Goal: Navigation & Orientation: Find specific page/section

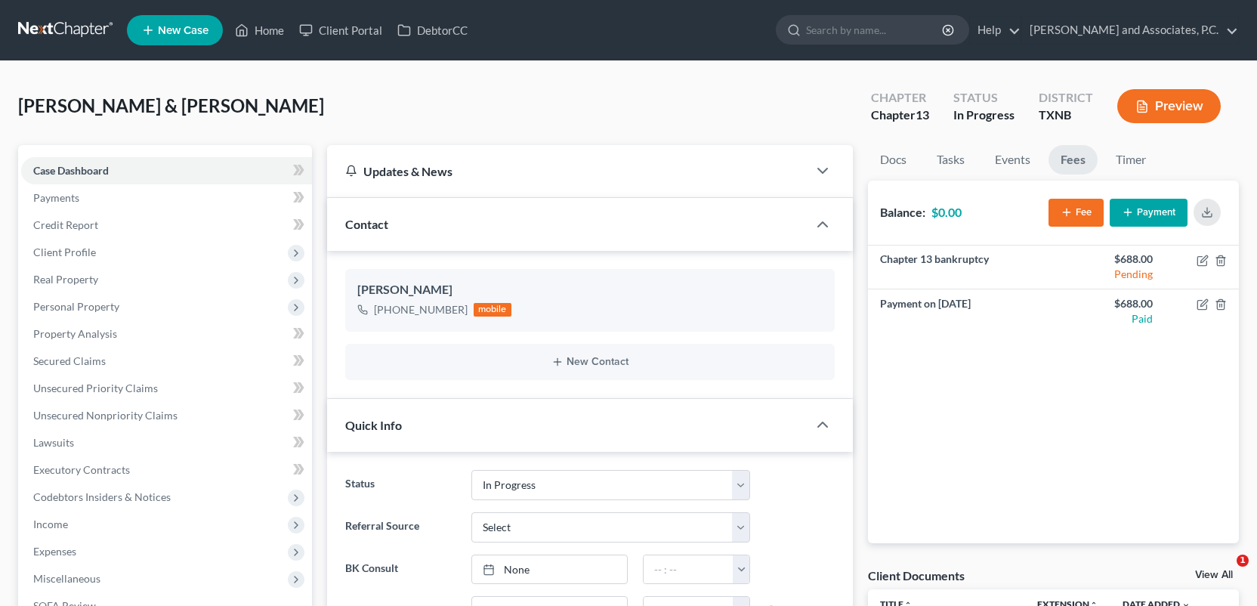
select select "7"
click at [267, 27] on link "Home" at bounding box center [259, 30] width 64 height 27
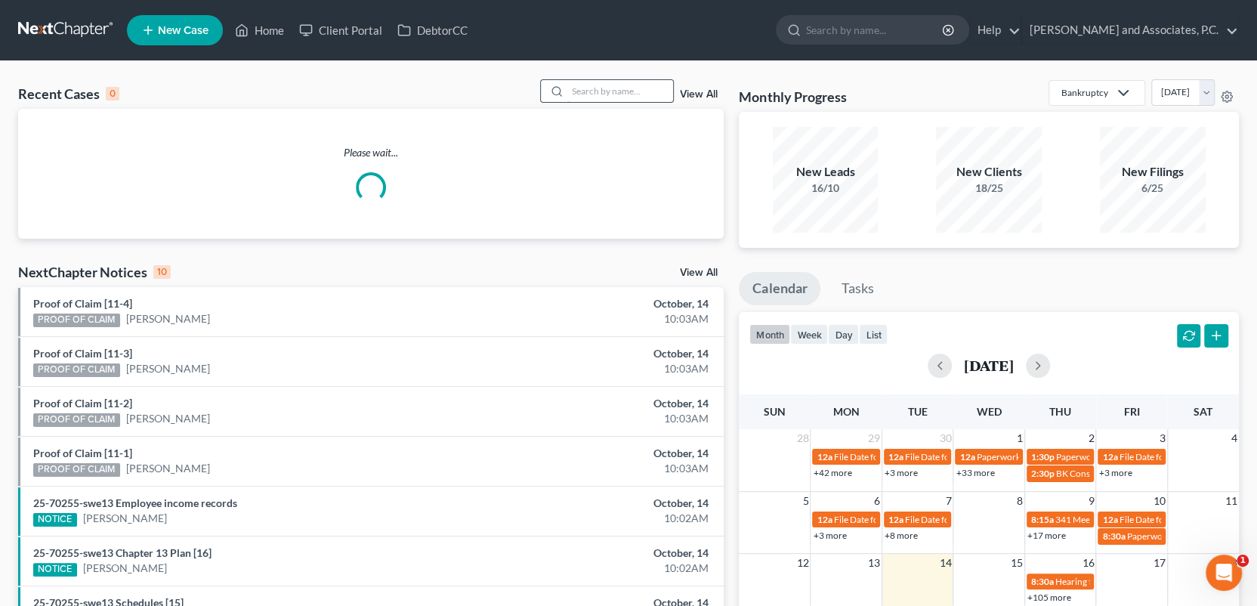
click at [617, 88] on input "search" at bounding box center [621, 91] width 106 height 22
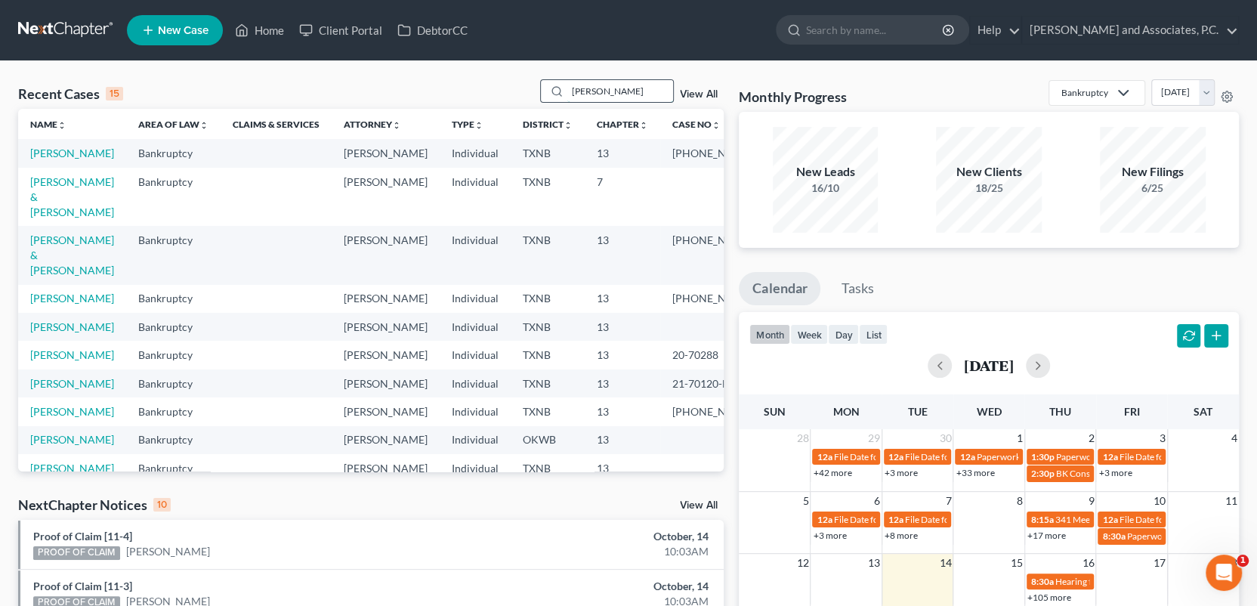
type input "[PERSON_NAME]"
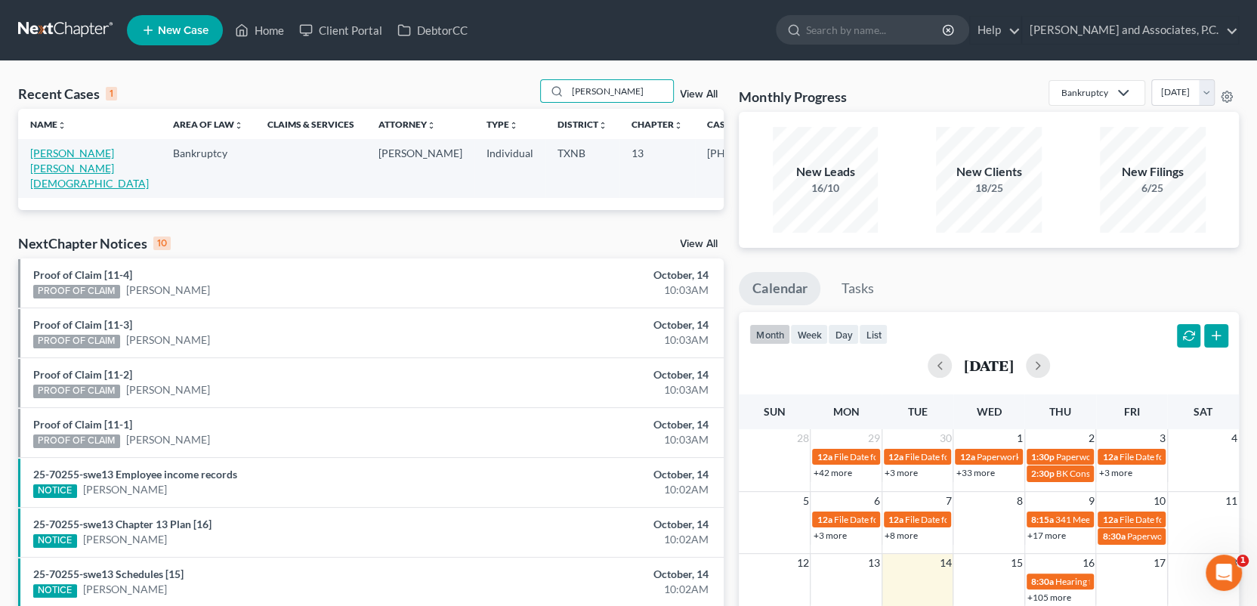
click at [75, 152] on link "[PERSON_NAME] [PERSON_NAME][DEMOGRAPHIC_DATA]" at bounding box center [89, 168] width 119 height 43
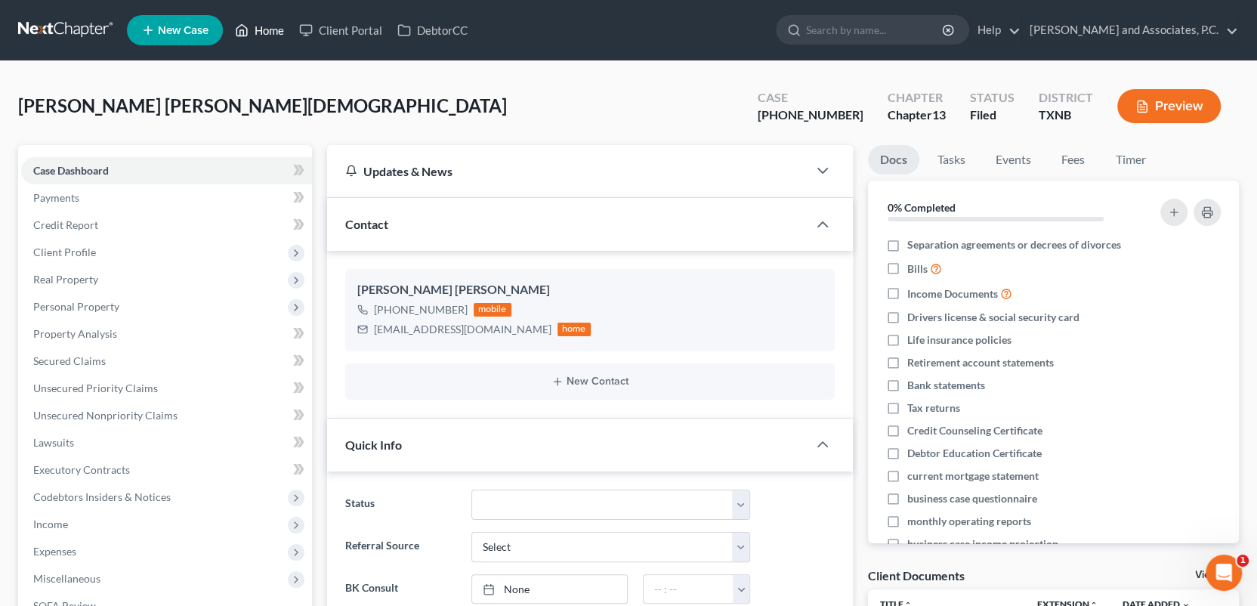
click at [264, 29] on link "Home" at bounding box center [259, 30] width 64 height 27
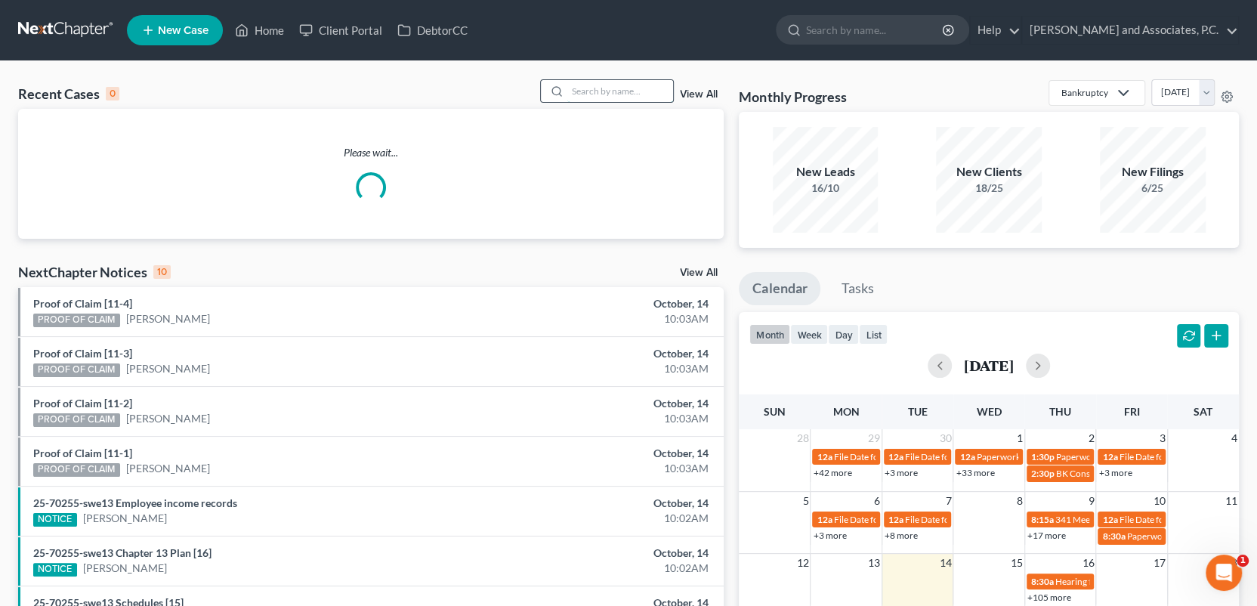
click at [599, 98] on input "search" at bounding box center [621, 91] width 106 height 22
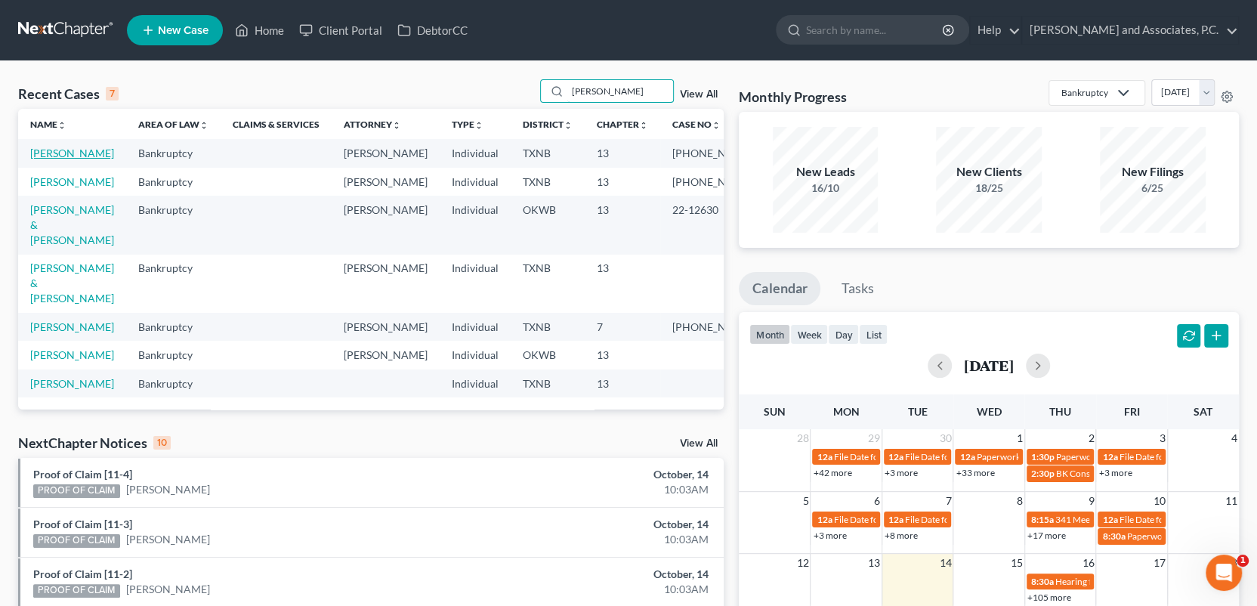
type input "[PERSON_NAME]"
click at [70, 154] on link "[PERSON_NAME]" at bounding box center [72, 153] width 84 height 13
select select "6"
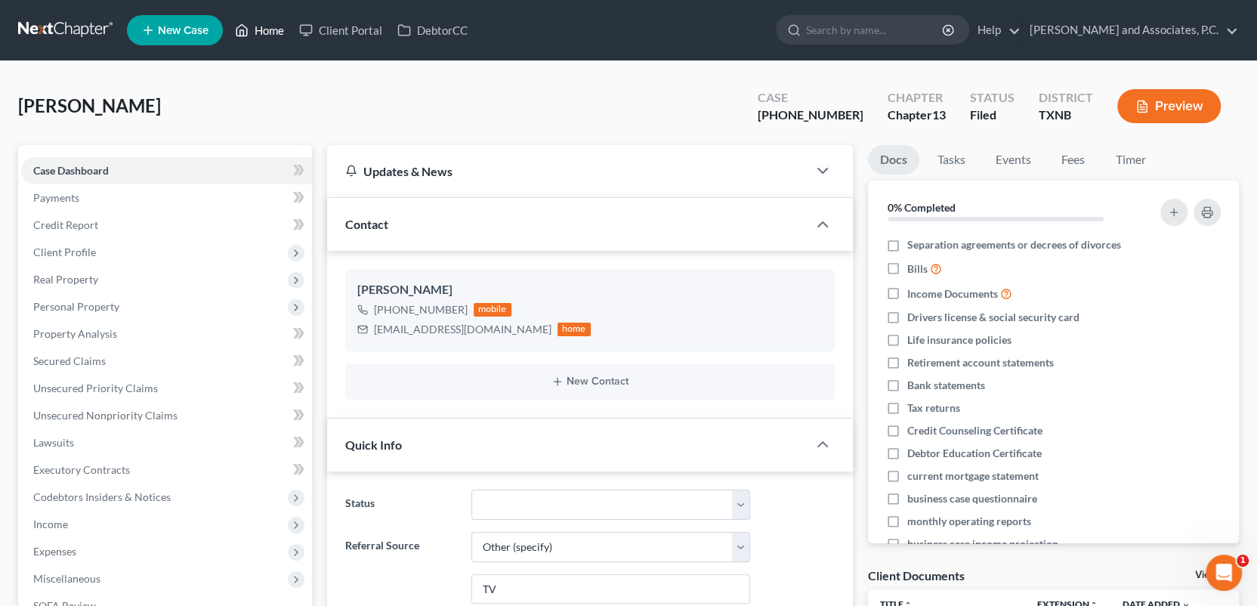
drag, startPoint x: 262, startPoint y: 33, endPoint x: 323, endPoint y: 55, distance: 64.3
click at [262, 33] on link "Home" at bounding box center [259, 30] width 64 height 27
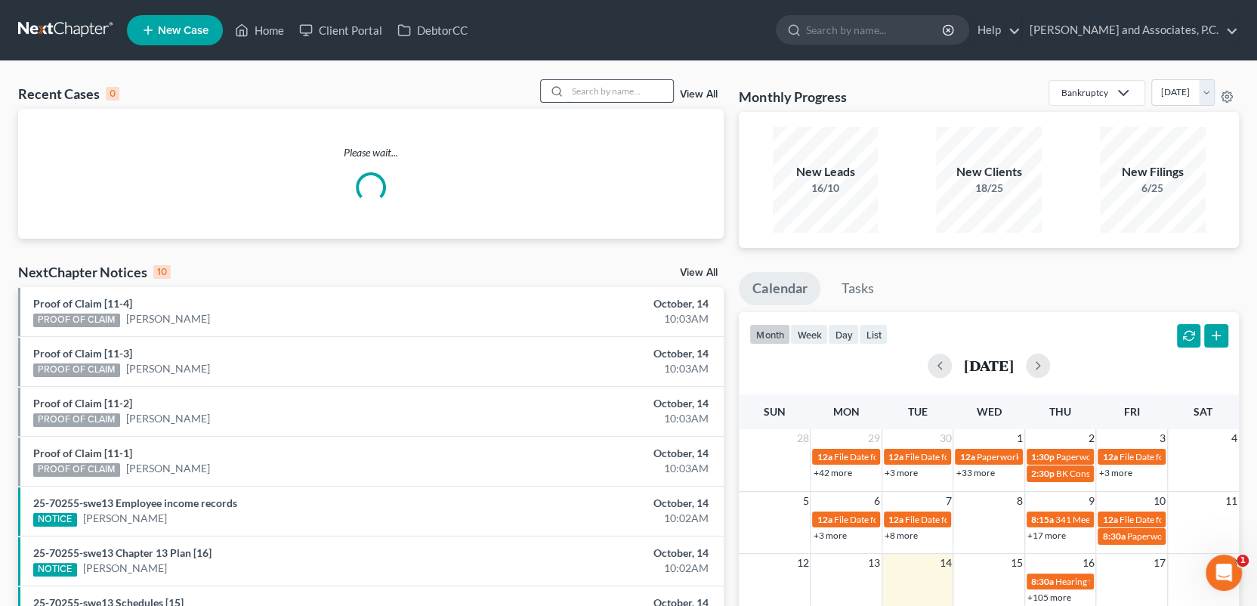
click at [580, 98] on input "search" at bounding box center [621, 91] width 106 height 22
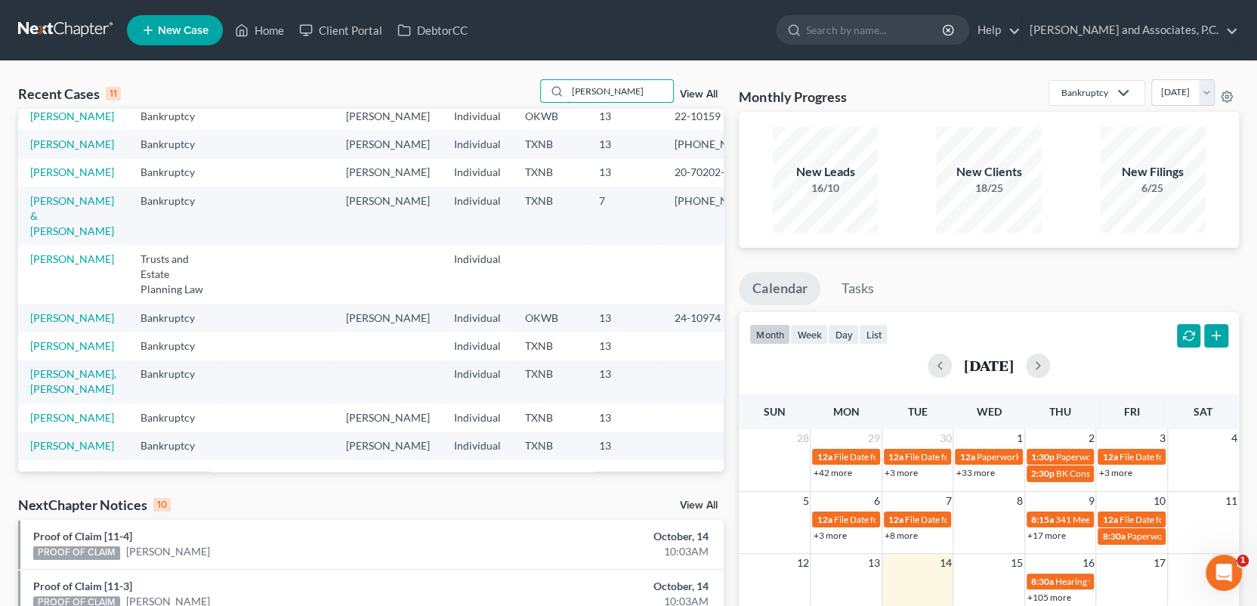
scroll to position [111, 0]
type input "J"
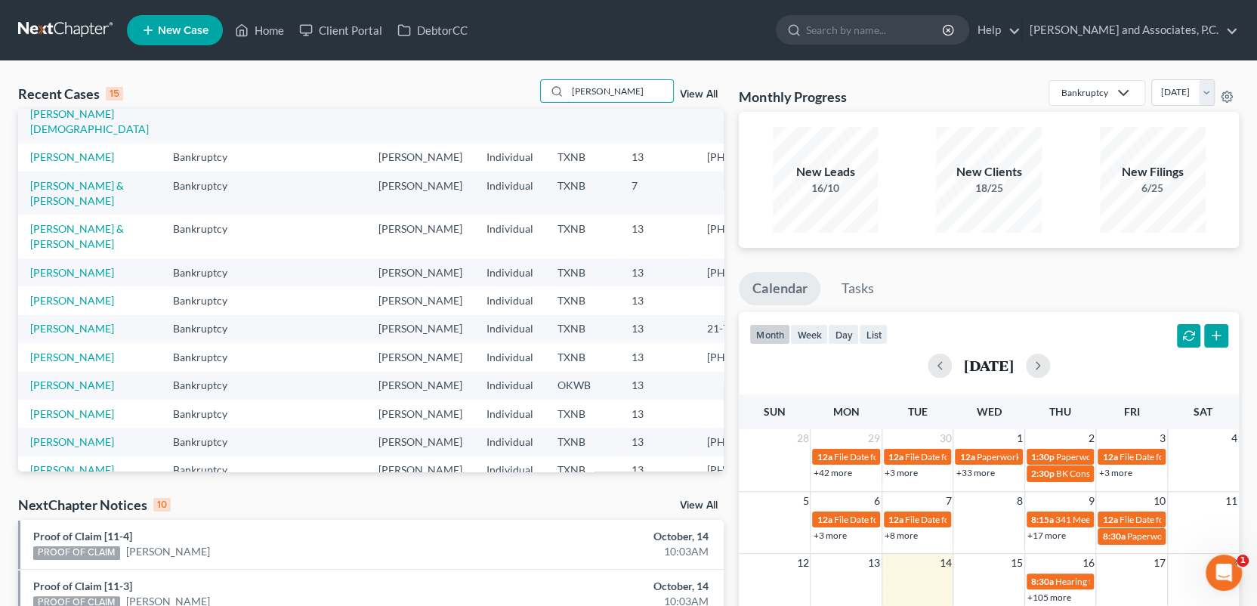
type input "[PERSON_NAME]"
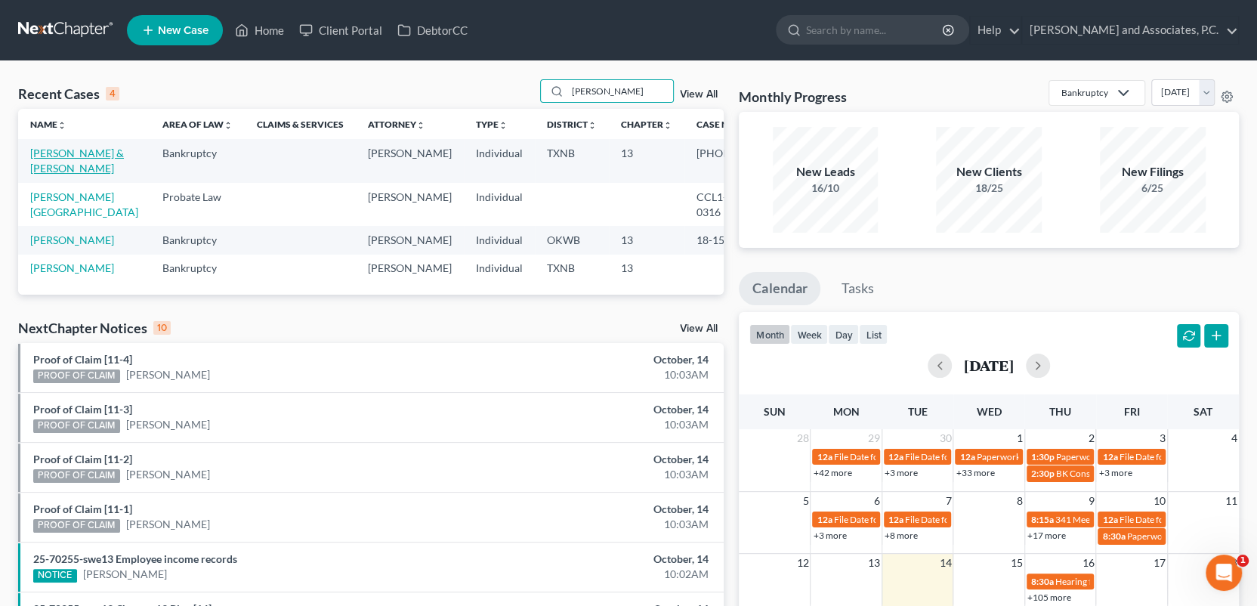
click at [63, 154] on link "[PERSON_NAME] & [PERSON_NAME]" at bounding box center [77, 161] width 94 height 28
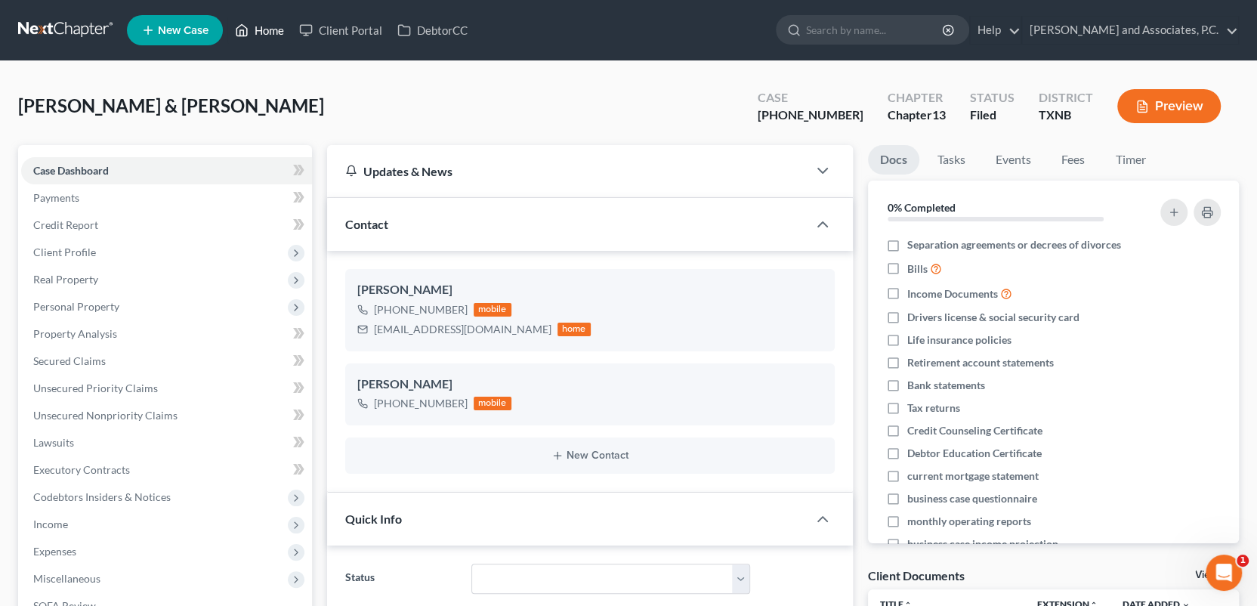
drag, startPoint x: 266, startPoint y: 22, endPoint x: 352, endPoint y: 86, distance: 107.5
click at [266, 22] on link "Home" at bounding box center [259, 30] width 64 height 27
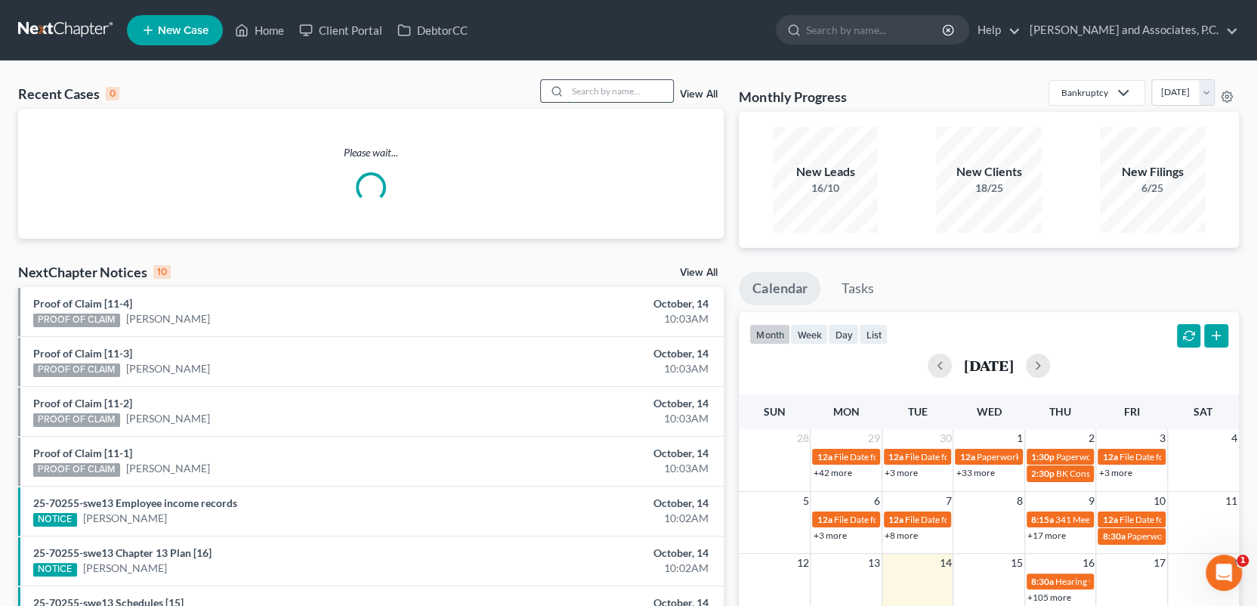
click at [629, 95] on input "search" at bounding box center [621, 91] width 106 height 22
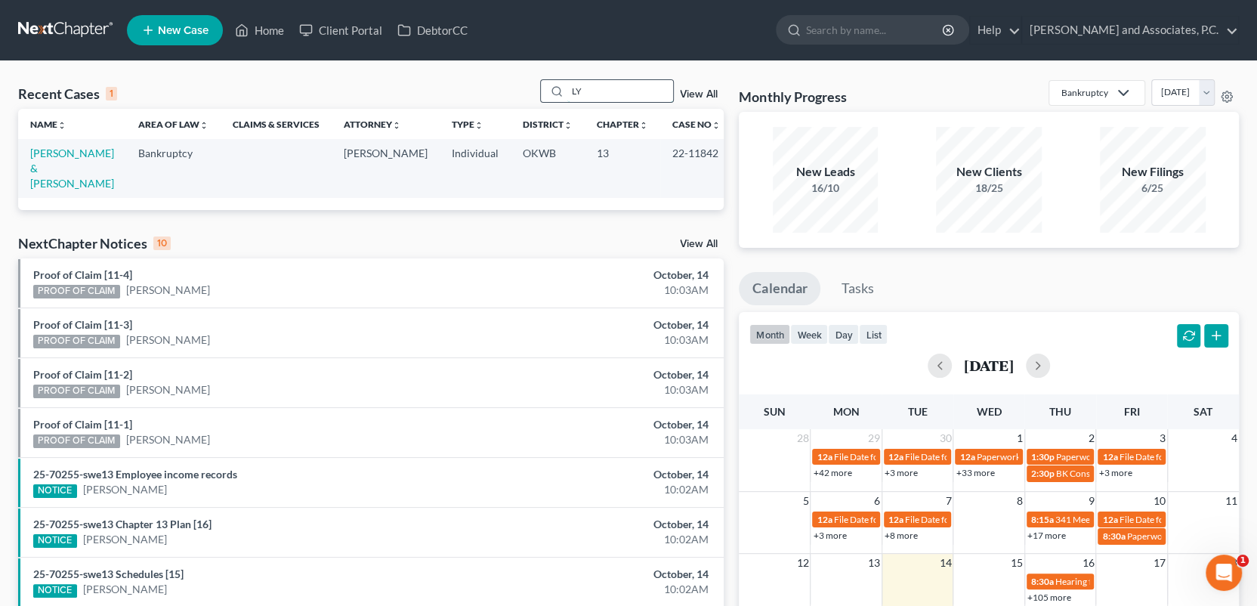
type input "L"
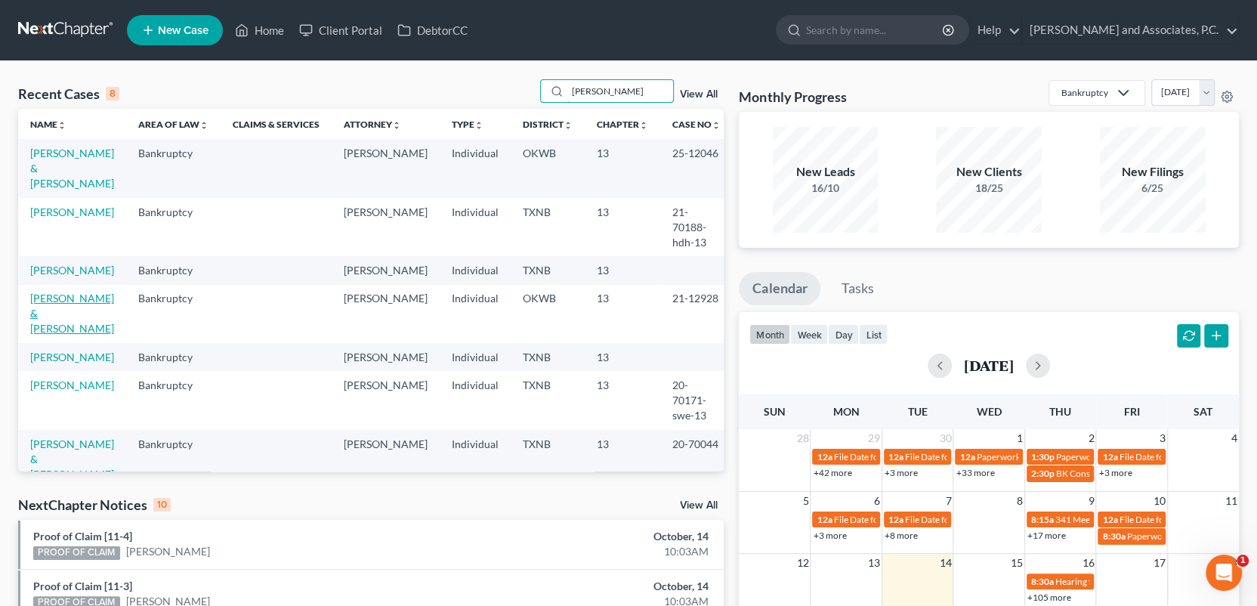
type input "[PERSON_NAME]"
click at [49, 292] on link "[PERSON_NAME] & [PERSON_NAME]" at bounding box center [72, 313] width 84 height 43
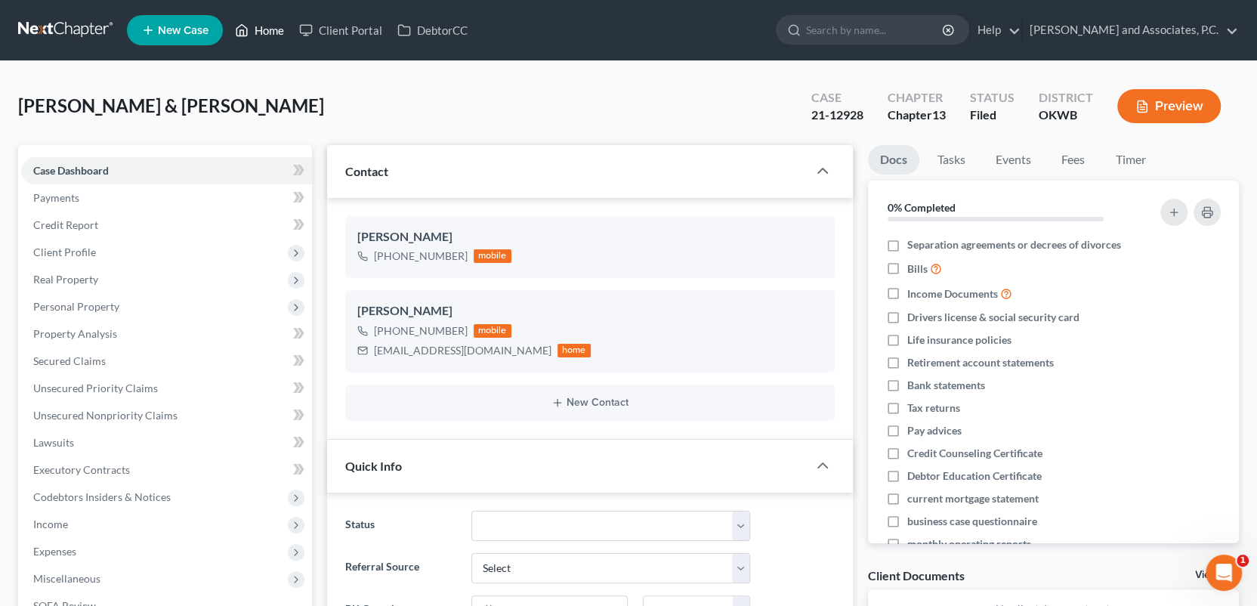
click at [265, 29] on link "Home" at bounding box center [259, 30] width 64 height 27
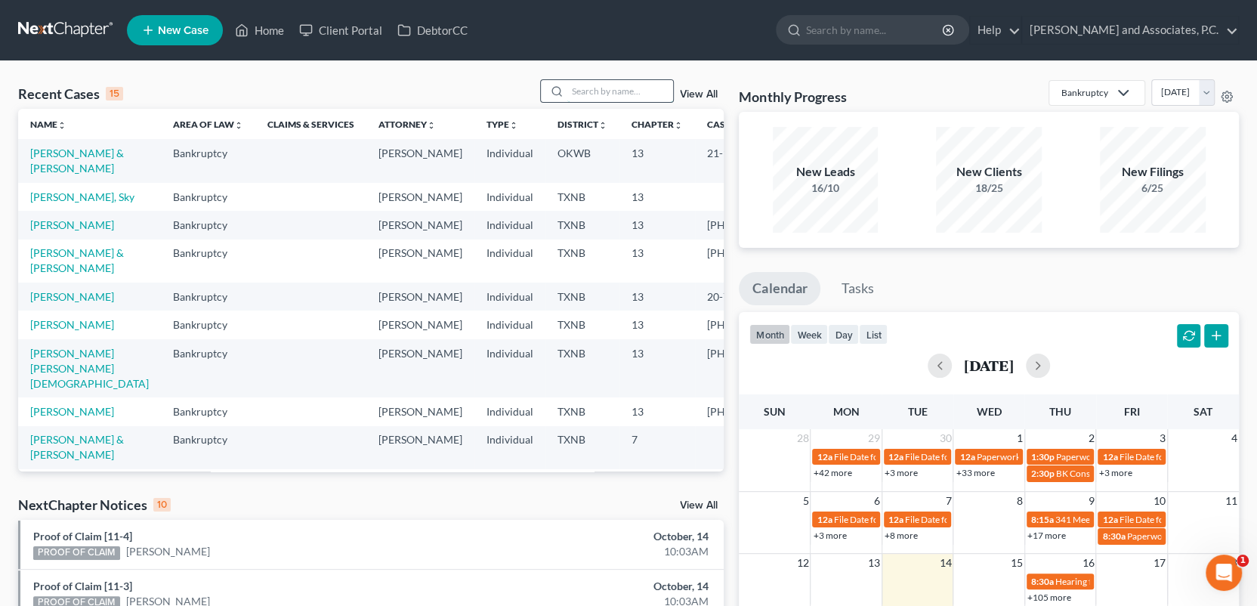
click at [589, 93] on input "search" at bounding box center [621, 91] width 106 height 22
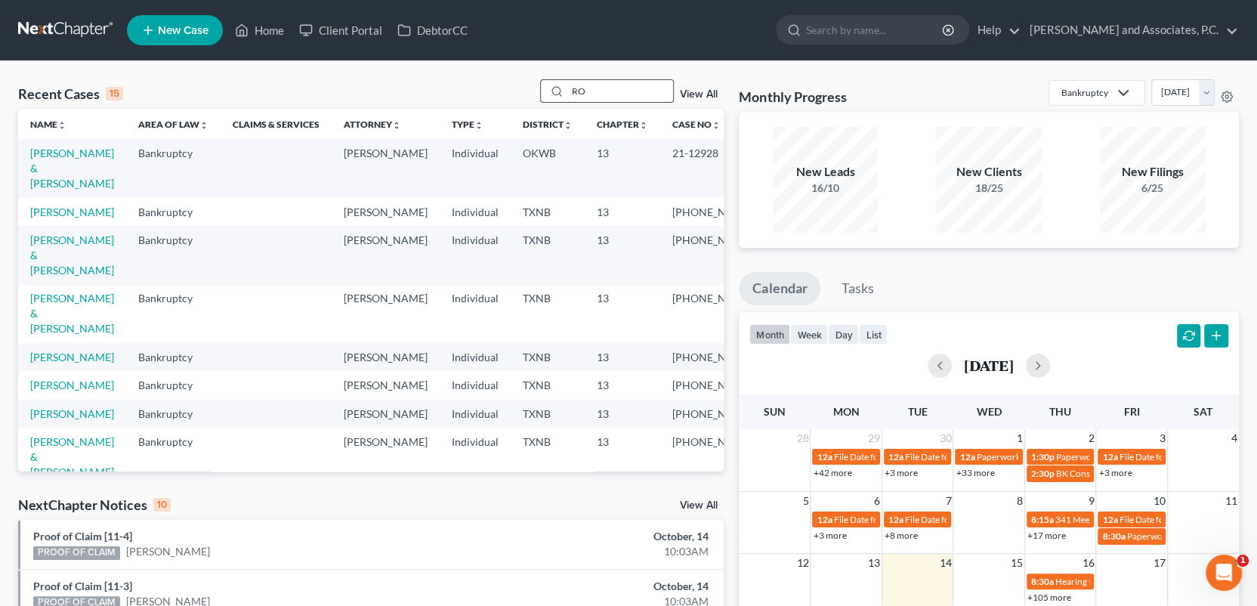
type input "R"
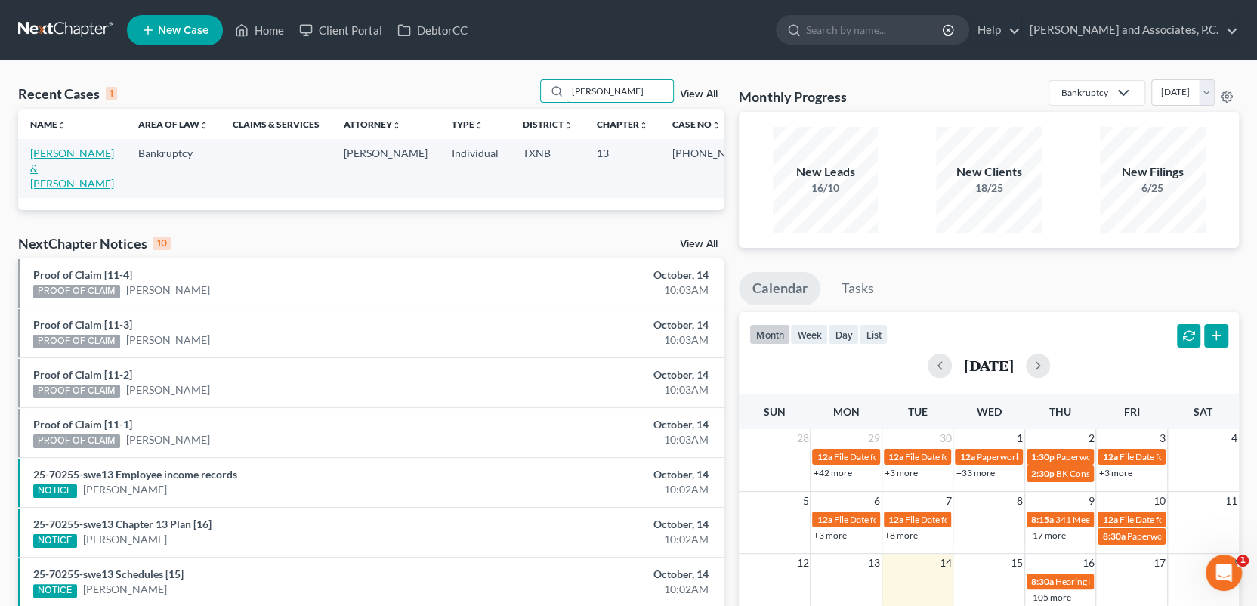
type input "[PERSON_NAME]"
click at [58, 154] on link "[PERSON_NAME] & [PERSON_NAME]" at bounding box center [72, 168] width 84 height 43
select select "6"
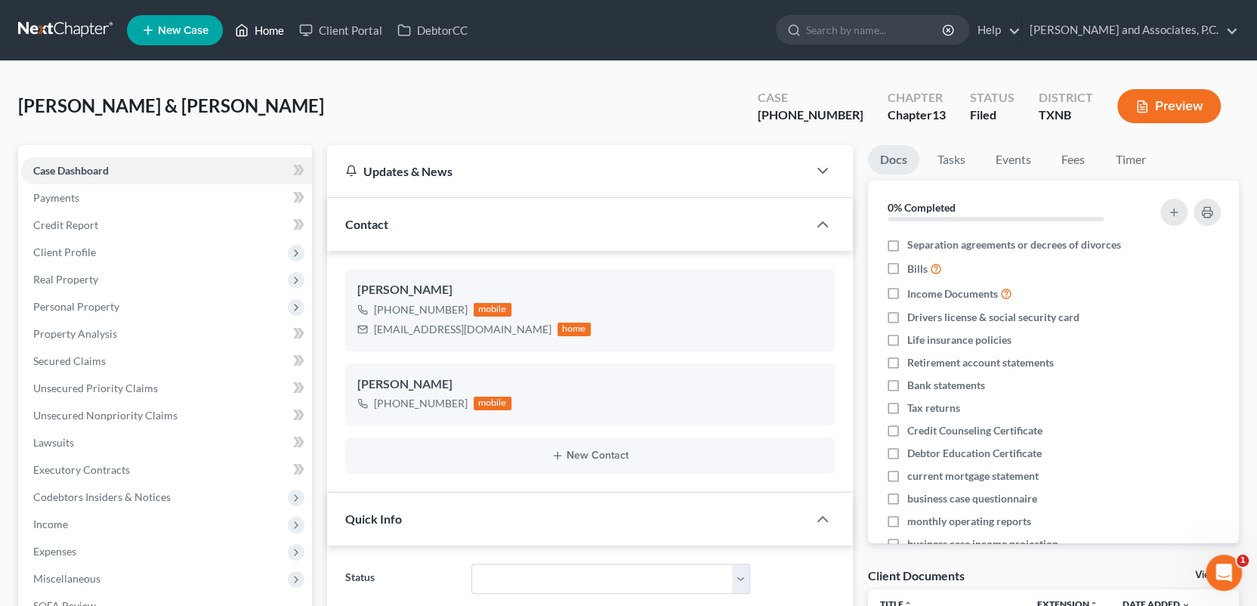
click at [274, 32] on link "Home" at bounding box center [259, 30] width 64 height 27
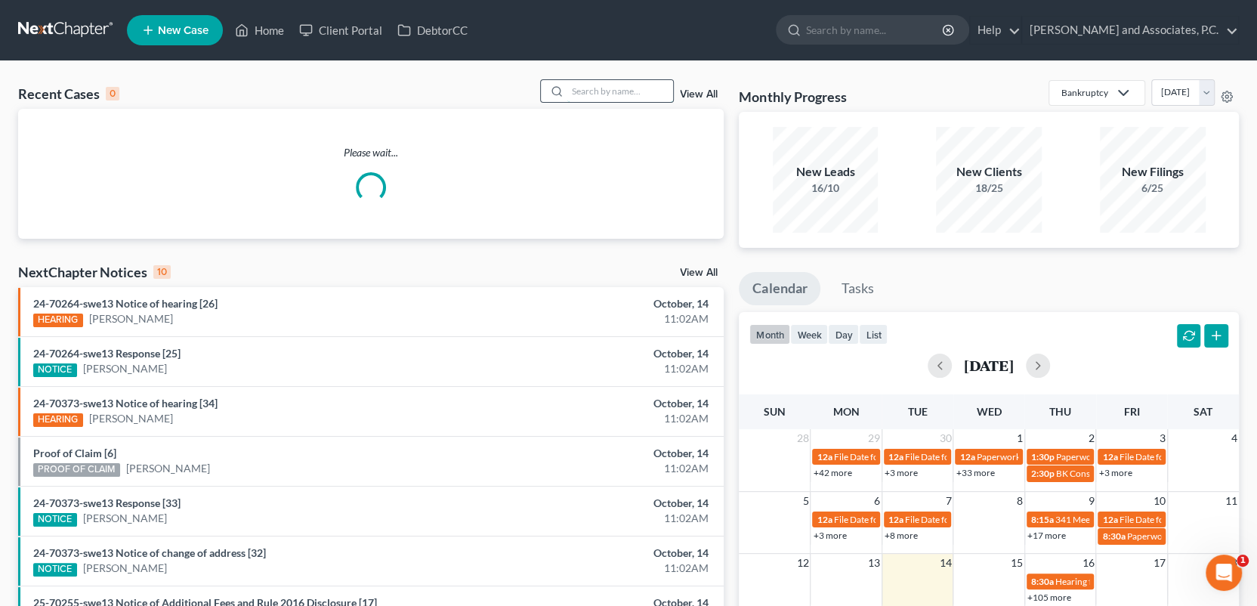
click at [573, 96] on input "search" at bounding box center [621, 91] width 106 height 22
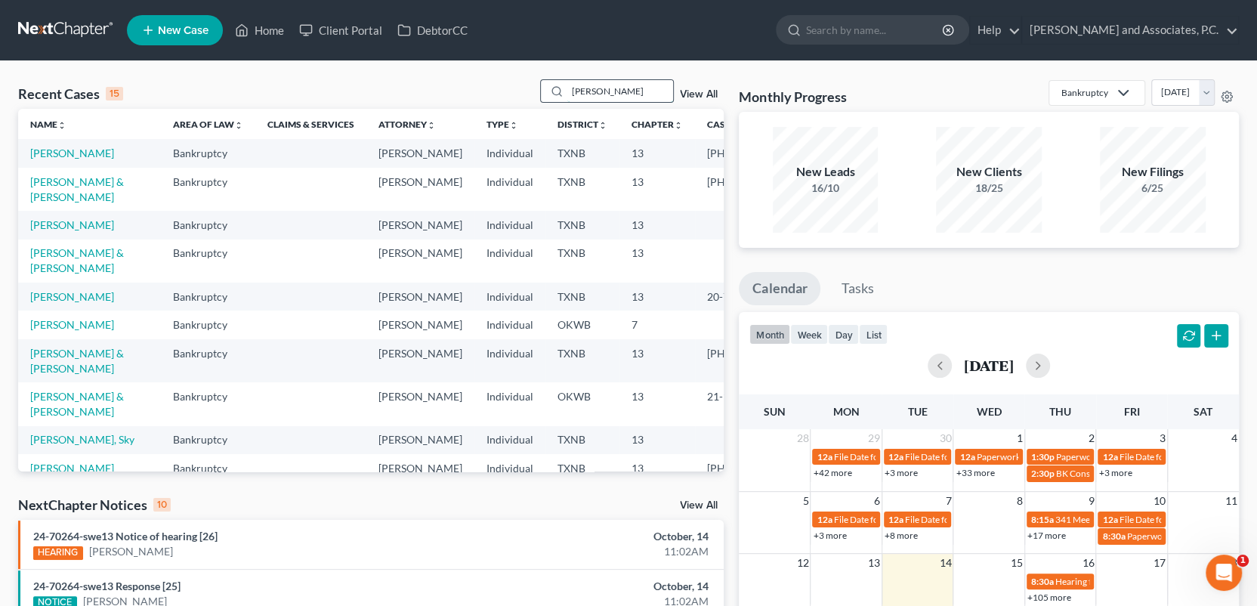
type input "[PERSON_NAME]"
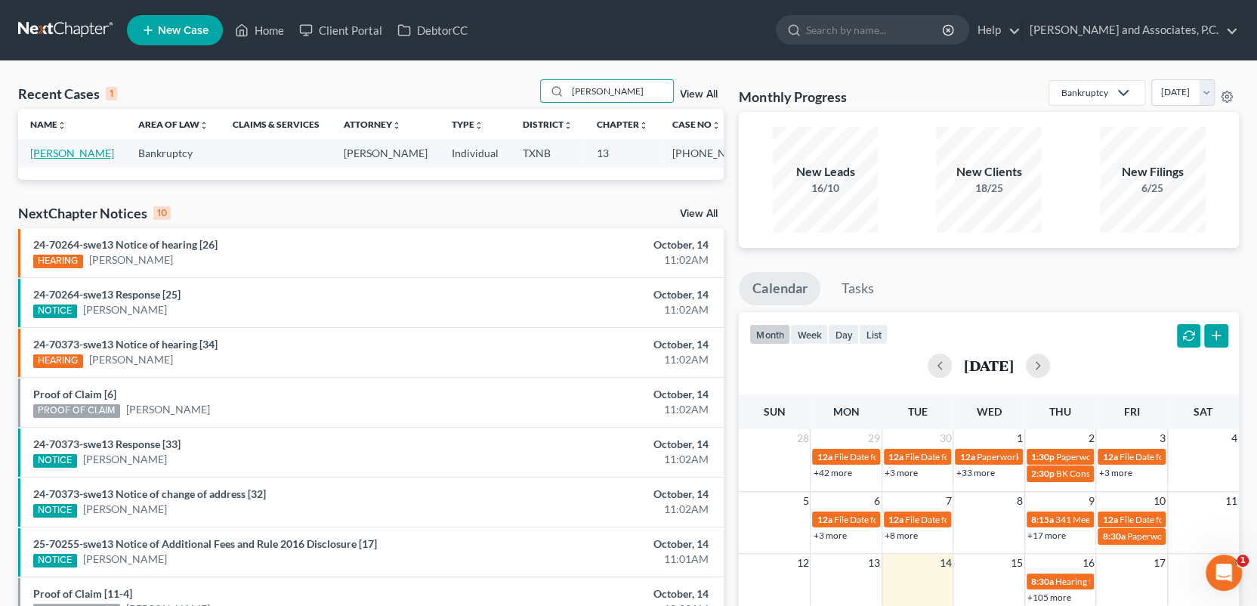
click at [50, 153] on link "[PERSON_NAME]" at bounding box center [72, 153] width 84 height 13
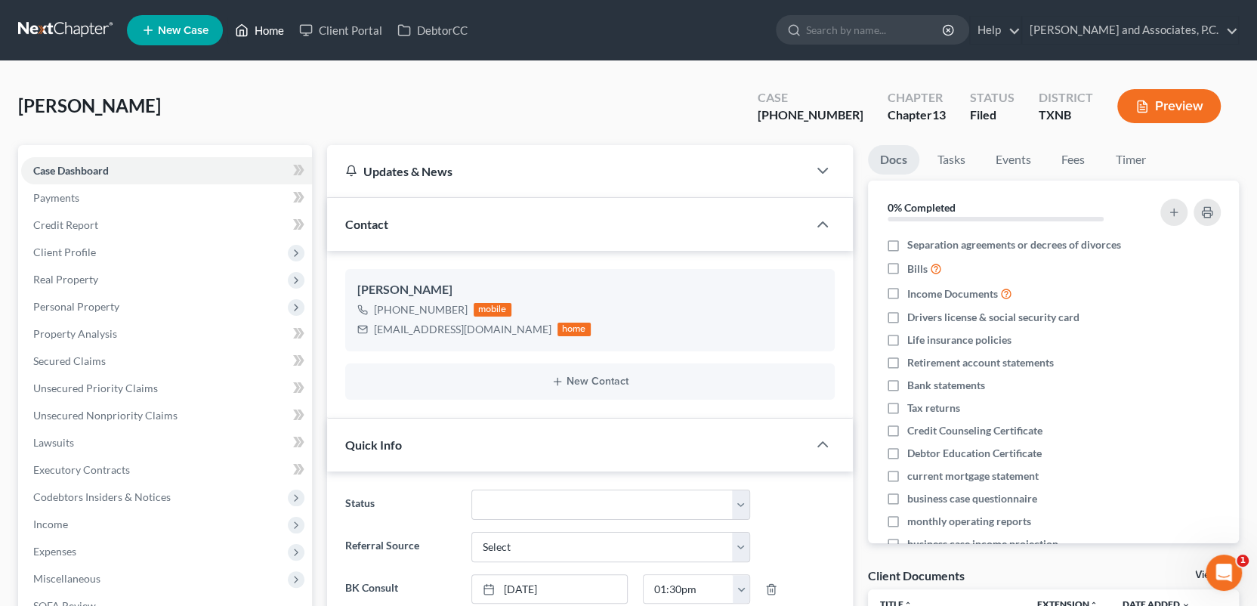
click at [277, 30] on link "Home" at bounding box center [259, 30] width 64 height 27
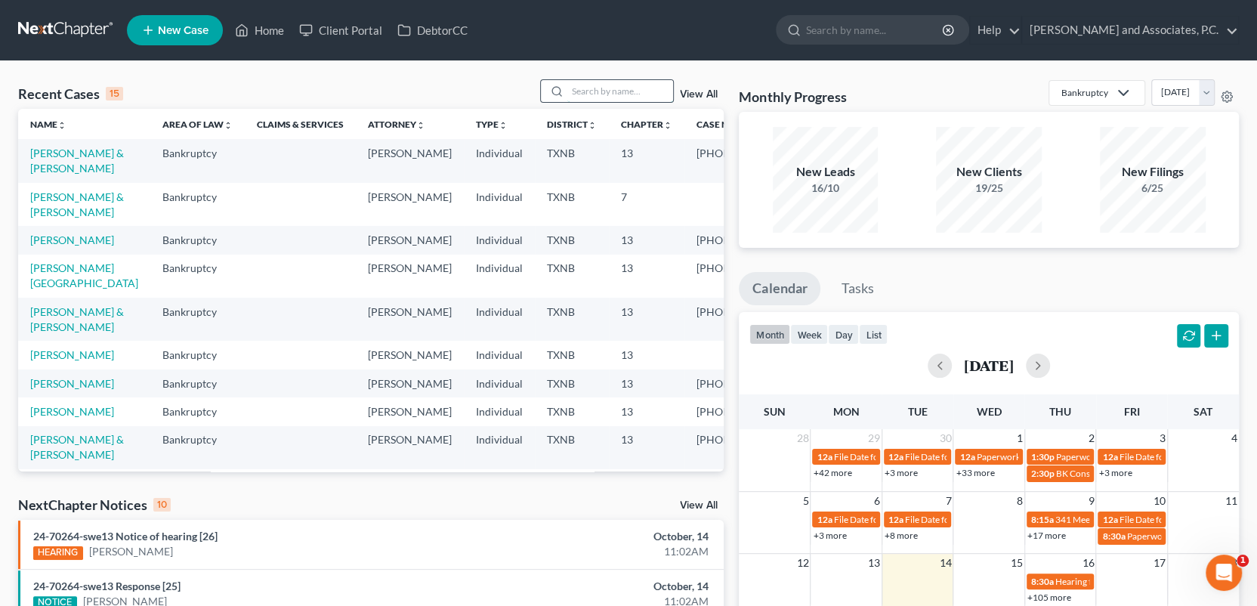
click at [662, 94] on input "search" at bounding box center [621, 91] width 106 height 22
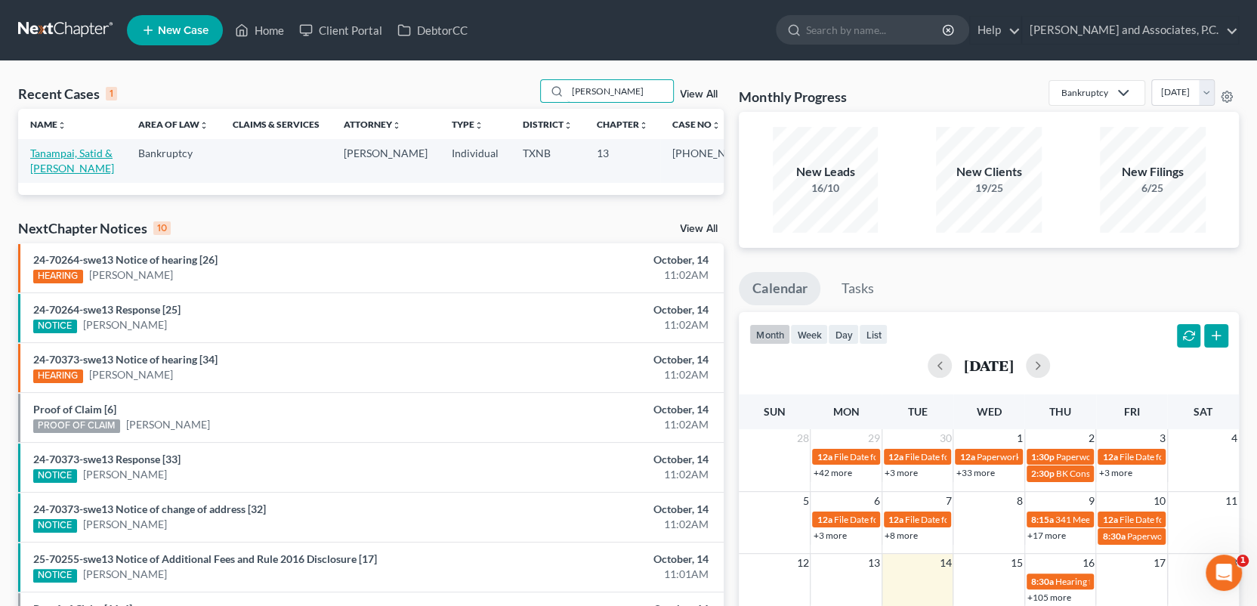
type input "[PERSON_NAME]"
click at [80, 151] on link "Tanampai, Satid & [PERSON_NAME]" at bounding box center [72, 161] width 84 height 28
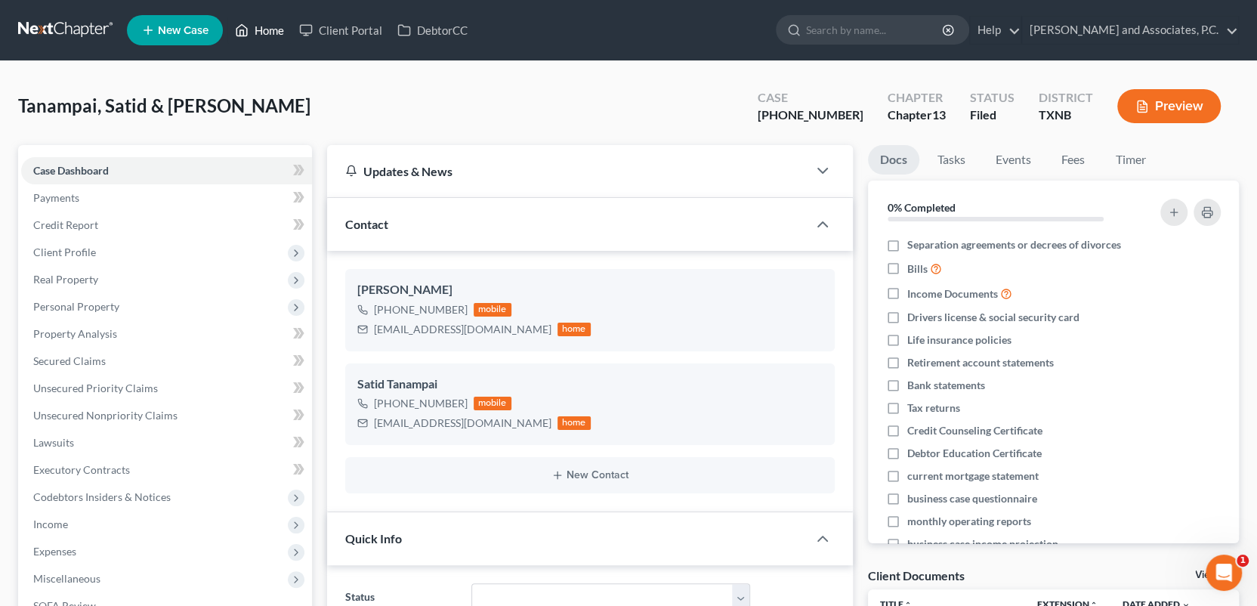
click at [273, 28] on link "Home" at bounding box center [259, 30] width 64 height 27
